Goal: Information Seeking & Learning: Learn about a topic

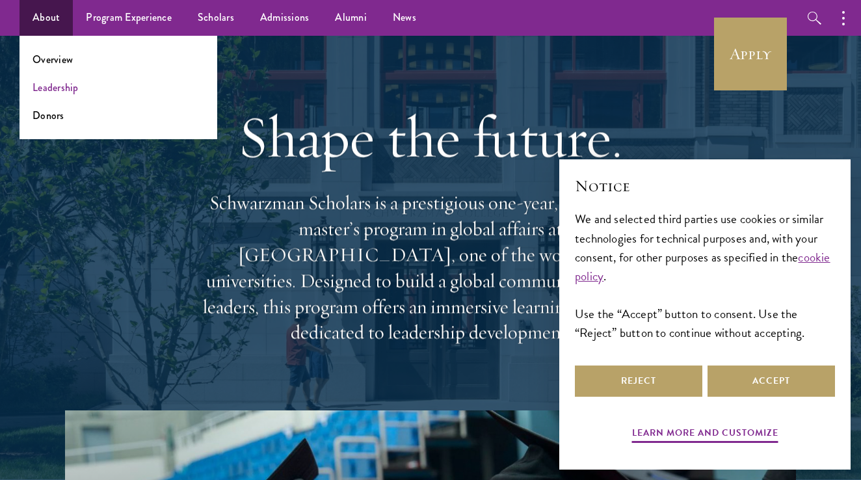
click at [60, 88] on link "Leadership" at bounding box center [56, 87] width 46 height 15
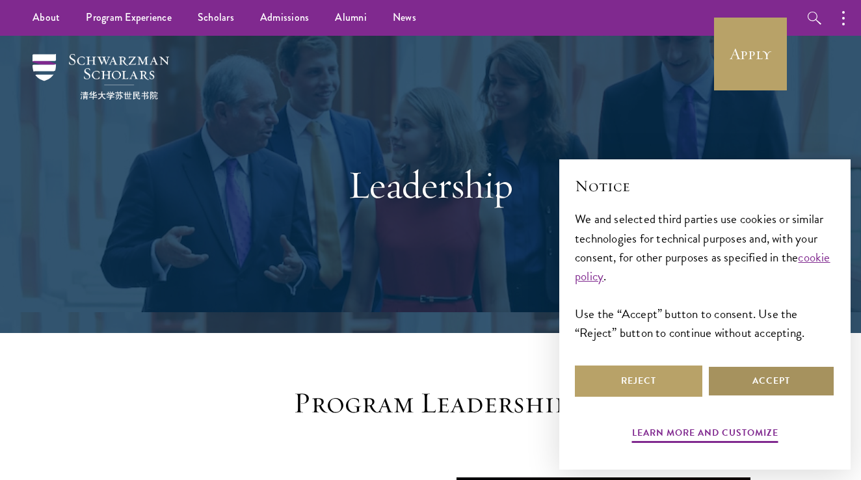
click at [767, 384] on button "Accept" at bounding box center [770, 380] width 127 height 31
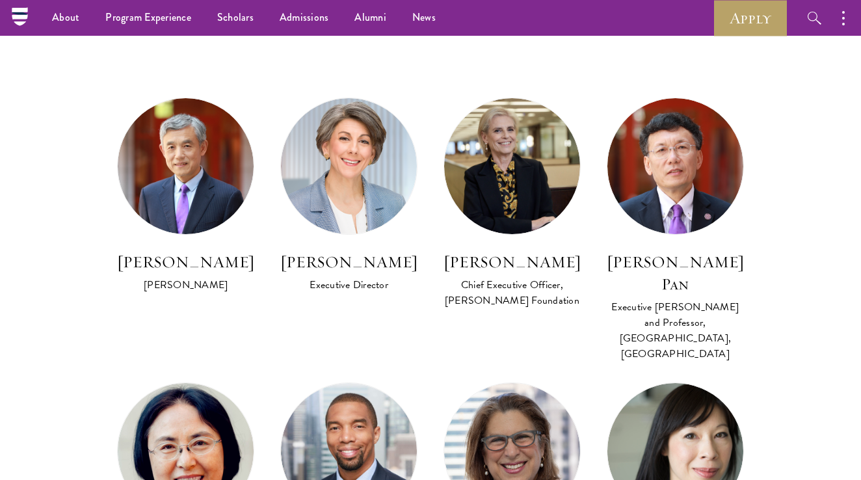
scroll to position [702, 0]
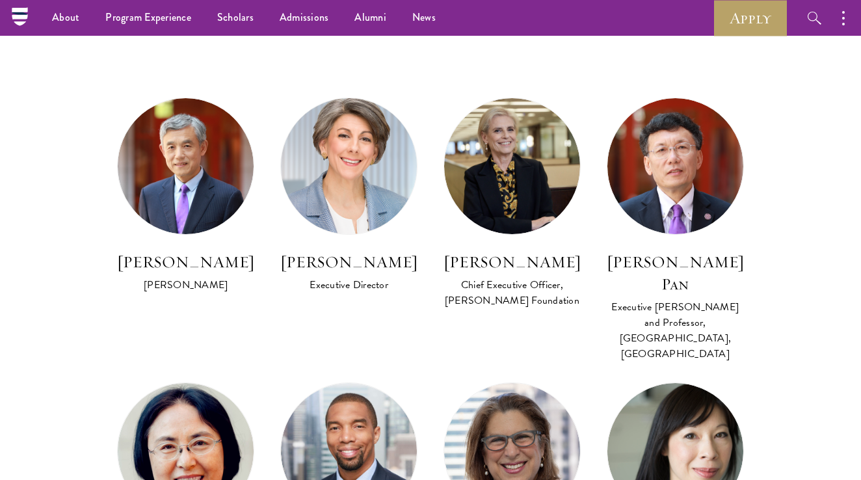
click at [362, 258] on h3 "[PERSON_NAME]" at bounding box center [348, 262] width 137 height 22
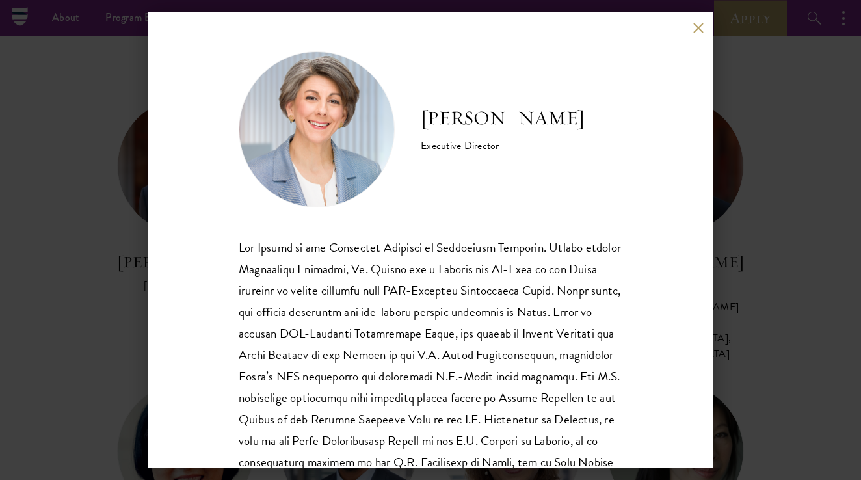
click at [697, 31] on button at bounding box center [697, 27] width 11 height 11
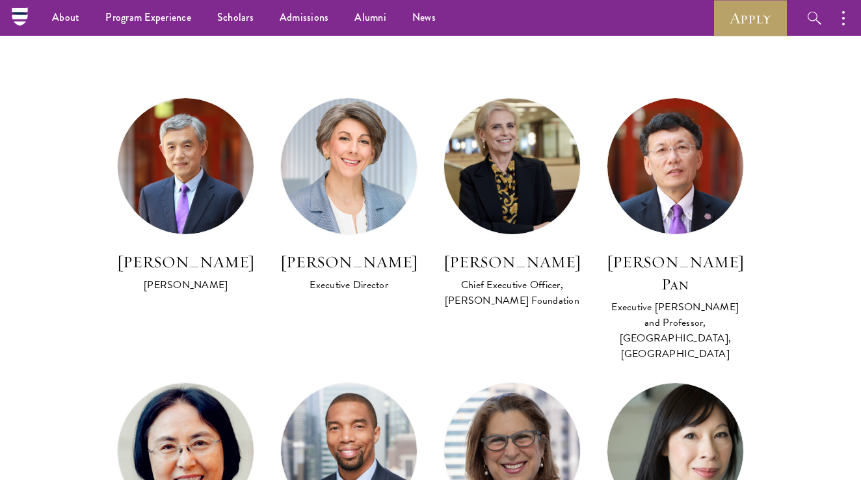
click at [521, 176] on img at bounding box center [513, 167] width 150 height 150
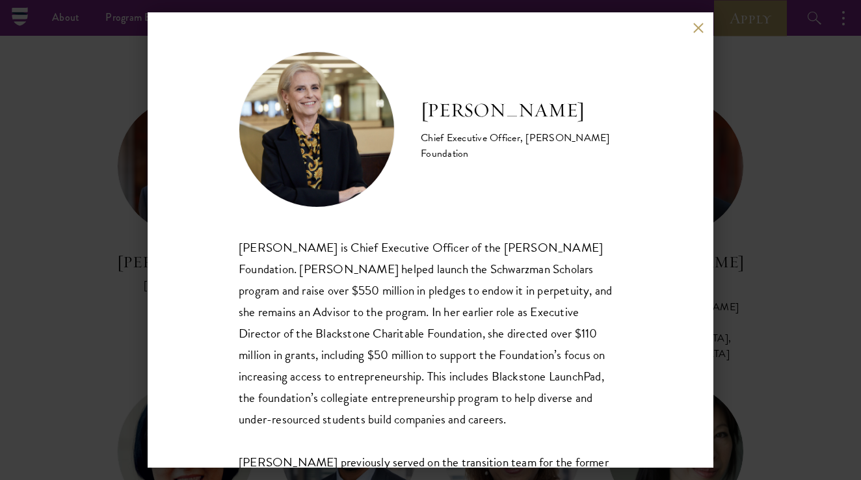
click at [700, 25] on button at bounding box center [697, 27] width 11 height 11
